Goal: Transaction & Acquisition: Purchase product/service

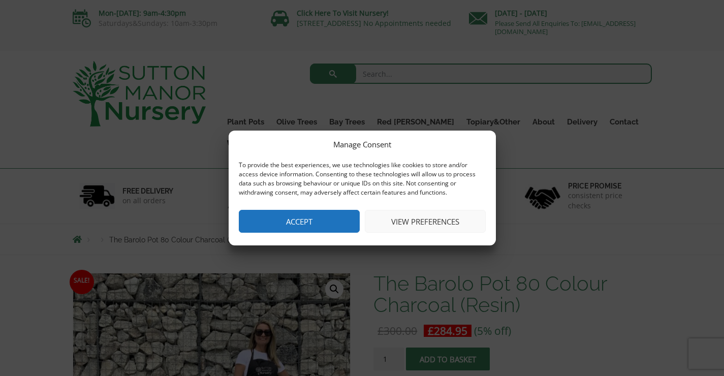
click at [441, 220] on button "View preferences" at bounding box center [425, 221] width 121 height 23
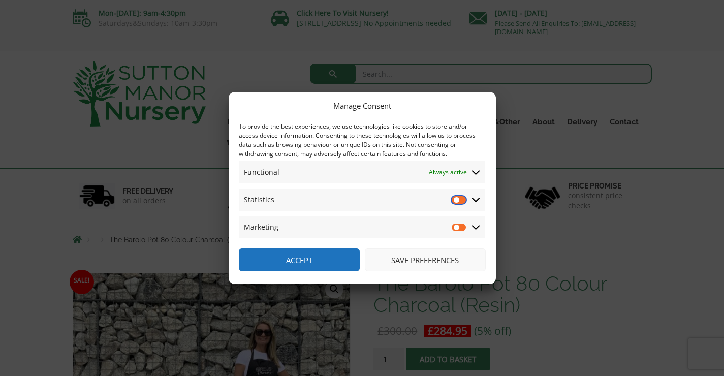
click at [464, 200] on input "Statistics" at bounding box center [459, 200] width 15 height 10
click at [456, 203] on input "Statistics" at bounding box center [459, 200] width 15 height 10
checkbox input "false"
click at [450, 259] on button "Save preferences" at bounding box center [425, 260] width 121 height 23
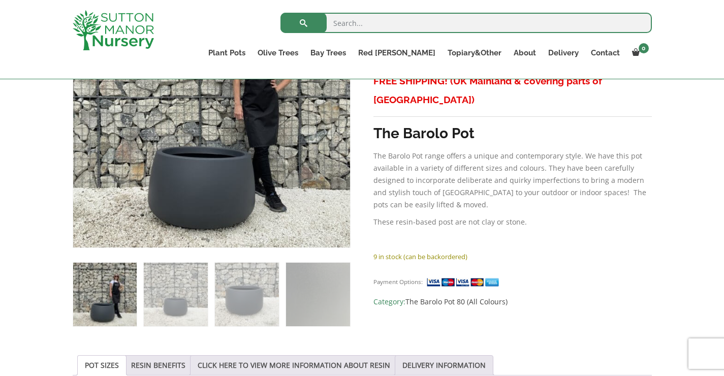
scroll to position [263, 0]
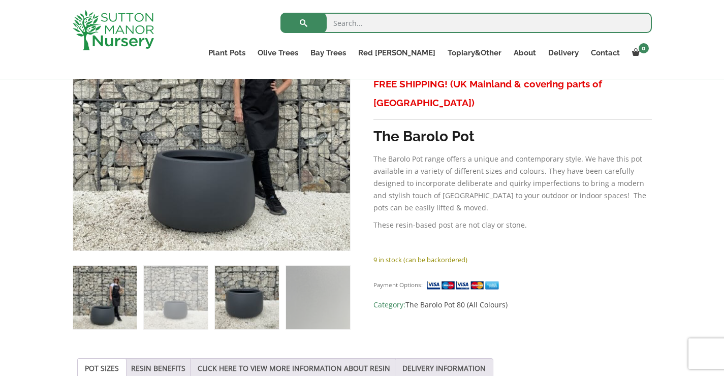
click at [235, 299] on img at bounding box center [247, 298] width 64 height 64
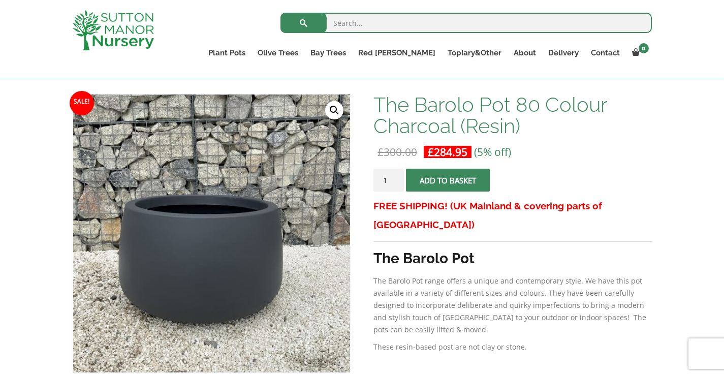
scroll to position [140, 0]
type input "2"
click at [396, 179] on input "2" at bounding box center [389, 180] width 30 height 23
click at [463, 183] on button "Add to basket" at bounding box center [448, 180] width 84 height 23
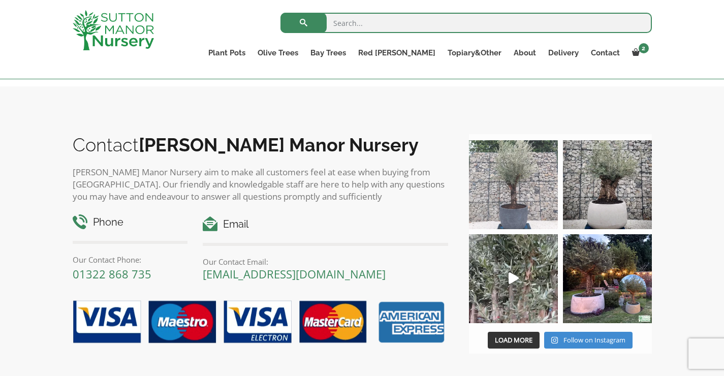
scroll to position [1150, 0]
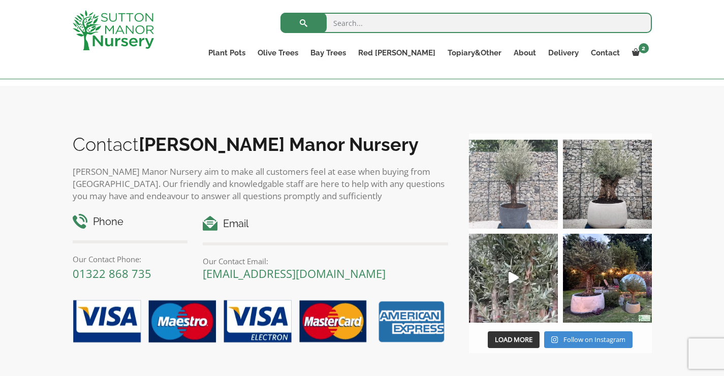
click at [510, 219] on img at bounding box center [513, 184] width 89 height 89
